Goal: Information Seeking & Learning: Learn about a topic

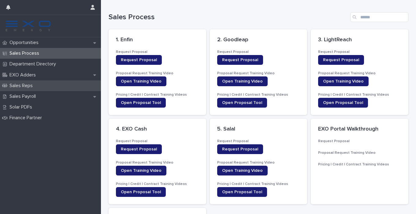
click at [39, 88] on div "Sales Reps" at bounding box center [50, 85] width 101 height 11
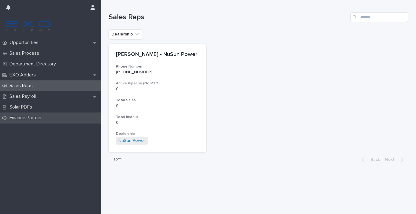
click at [36, 118] on p "Finance Partner" at bounding box center [27, 118] width 40 height 6
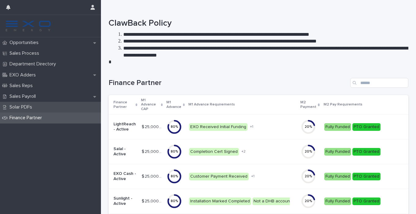
click at [60, 105] on div "Solar PDFs" at bounding box center [50, 107] width 101 height 11
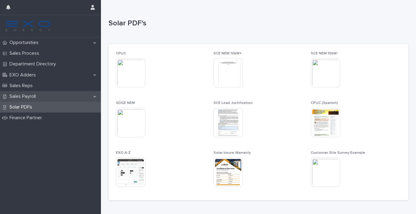
click at [67, 97] on div "Sales Payroll" at bounding box center [50, 96] width 101 height 11
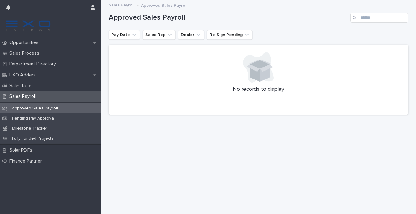
click at [67, 97] on div "Sales Payroll" at bounding box center [50, 96] width 101 height 11
click at [51, 74] on div "EXO Adders" at bounding box center [50, 75] width 101 height 11
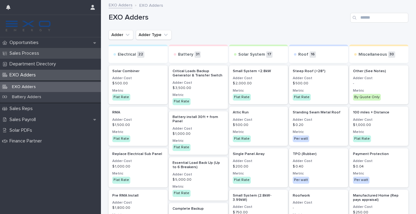
click at [49, 55] on div "Sales Process" at bounding box center [50, 53] width 101 height 11
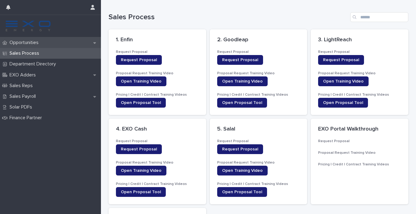
click at [44, 43] on div "Opportunities" at bounding box center [50, 42] width 101 height 11
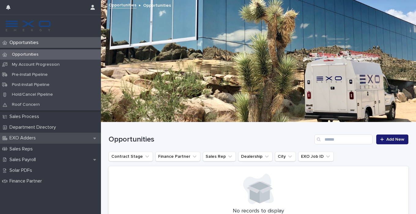
click at [38, 142] on div "EXO Adders" at bounding box center [50, 138] width 101 height 11
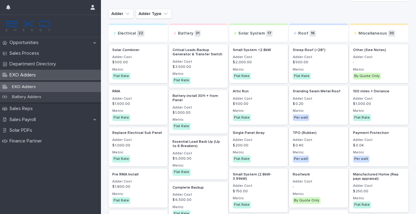
scroll to position [23, 0]
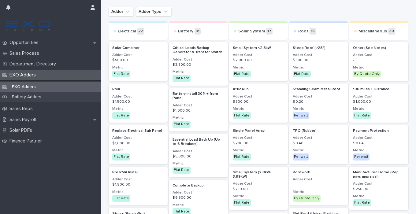
click at [249, 31] on p "Solar System" at bounding box center [251, 31] width 27 height 5
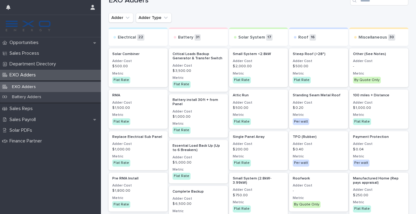
scroll to position [13, 0]
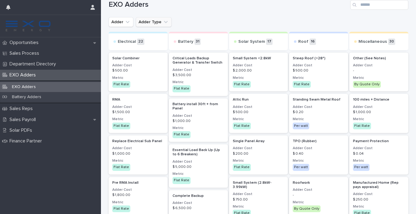
click at [163, 22] on icon "Adder Type" at bounding box center [166, 22] width 6 height 6
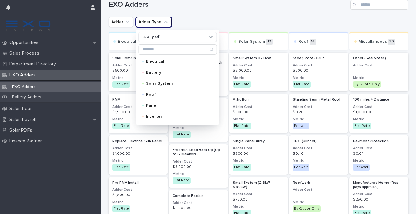
click at [201, 21] on div "Adder Adder Type is any of Electrical Battery Solar System Roof Panel Inverter …" at bounding box center [259, 22] width 300 height 10
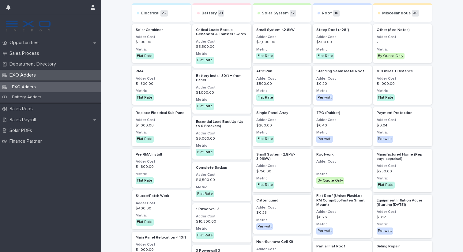
scroll to position [42, 0]
click at [352, 113] on p "TPO (Rubber)" at bounding box center [342, 112] width 52 height 4
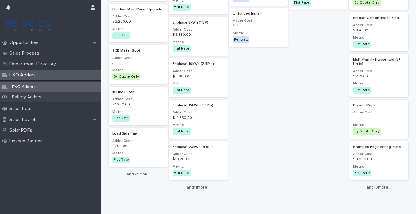
scroll to position [726, 0]
